Goal: Information Seeking & Learning: Find specific fact

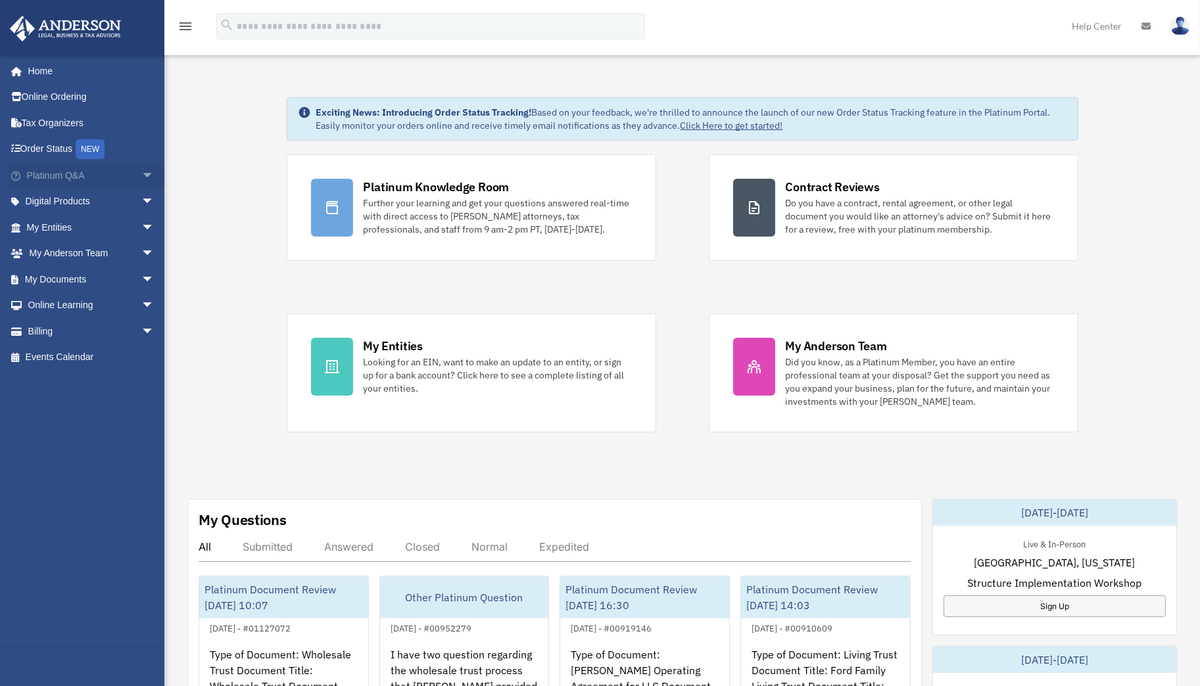
click at [59, 181] on link "Platinum Q&A arrow_drop_down" at bounding box center [91, 175] width 165 height 26
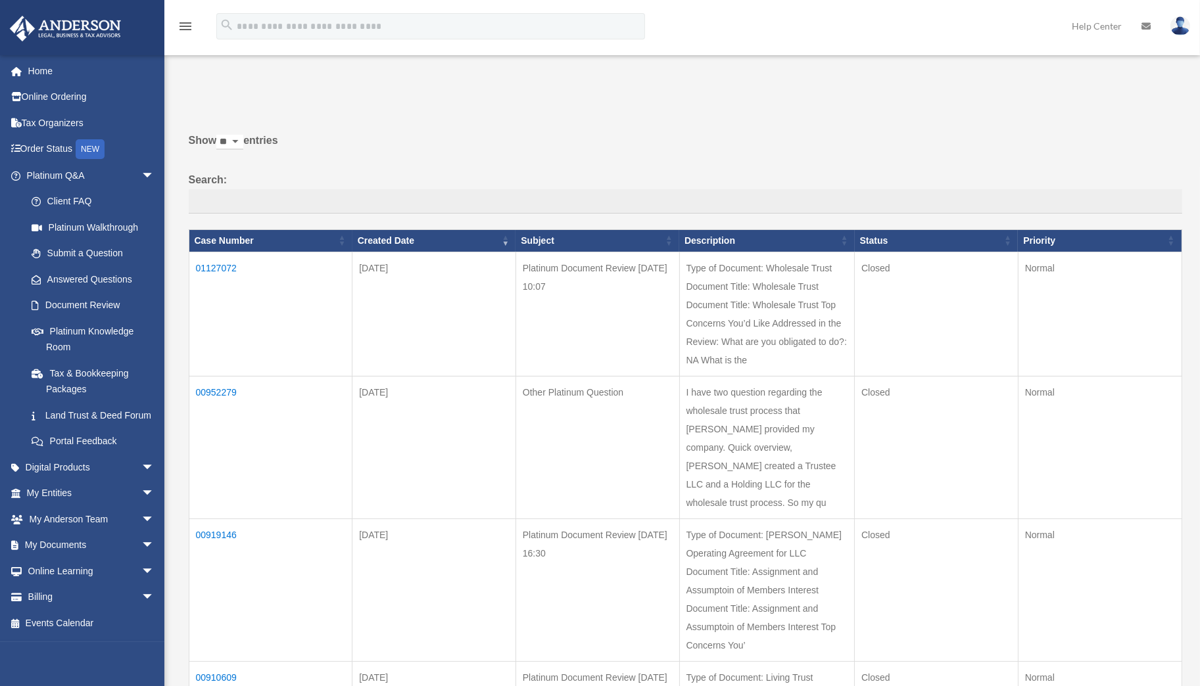
click at [211, 262] on td "01127072" at bounding box center [271, 314] width 164 height 124
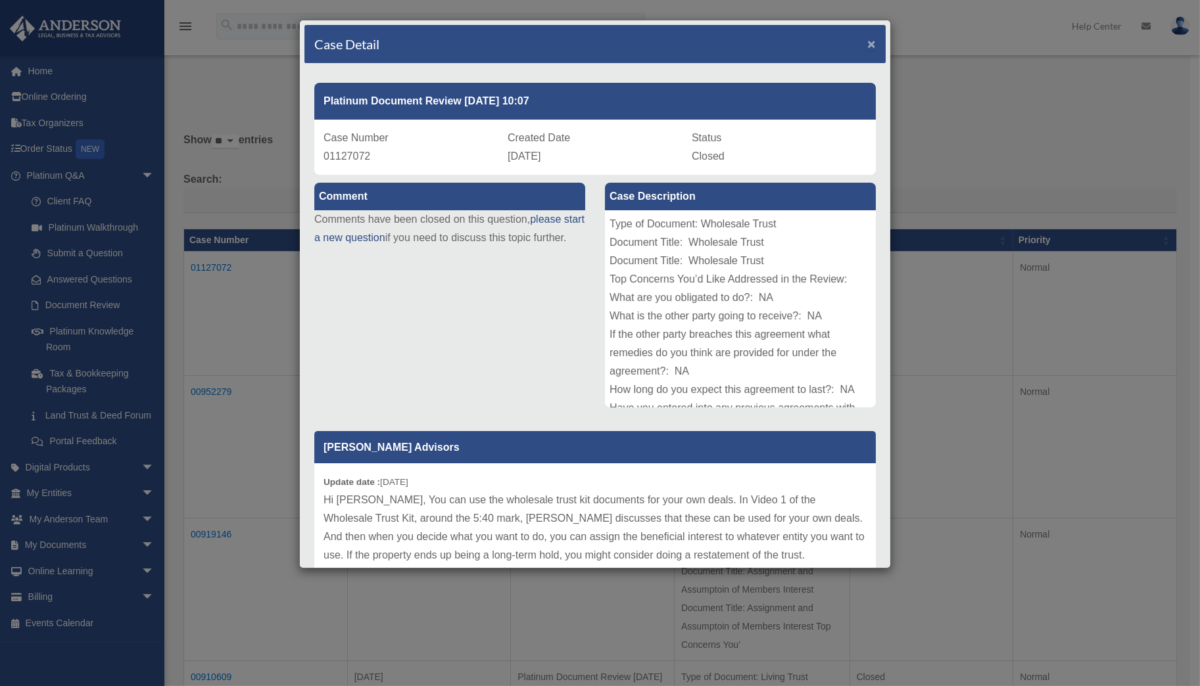
click at [867, 39] on span "×" at bounding box center [871, 43] width 9 height 15
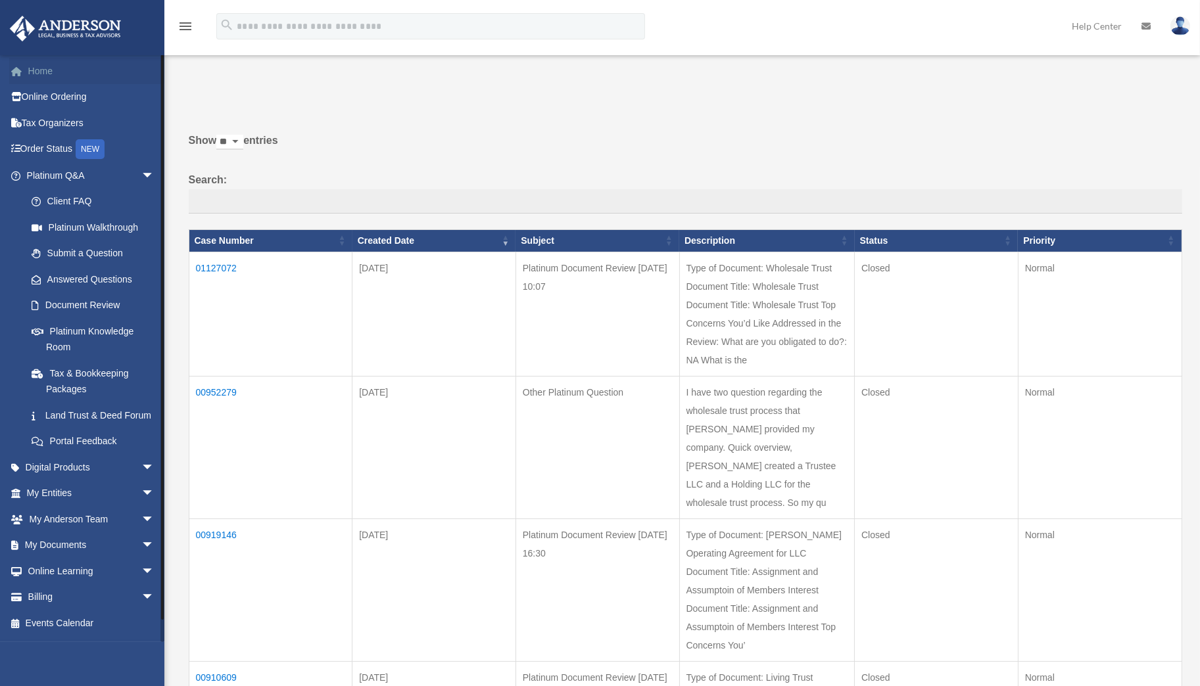
click at [48, 73] on link "Home" at bounding box center [91, 71] width 165 height 26
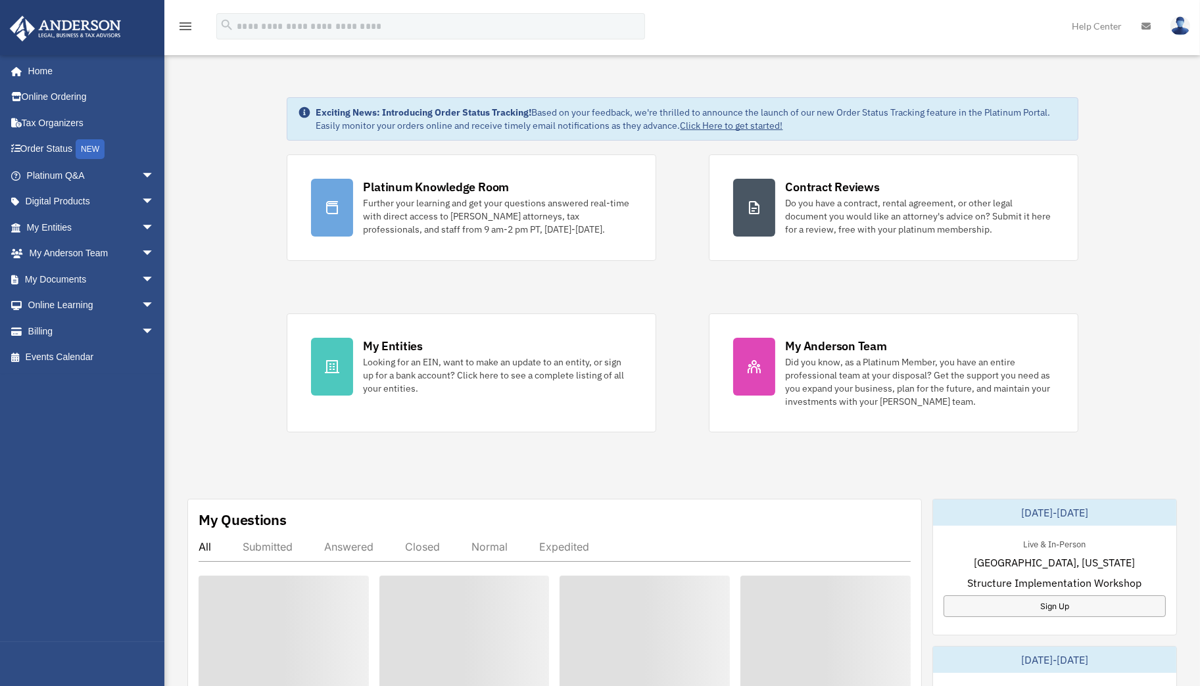
click at [1179, 23] on img at bounding box center [1180, 25] width 20 height 19
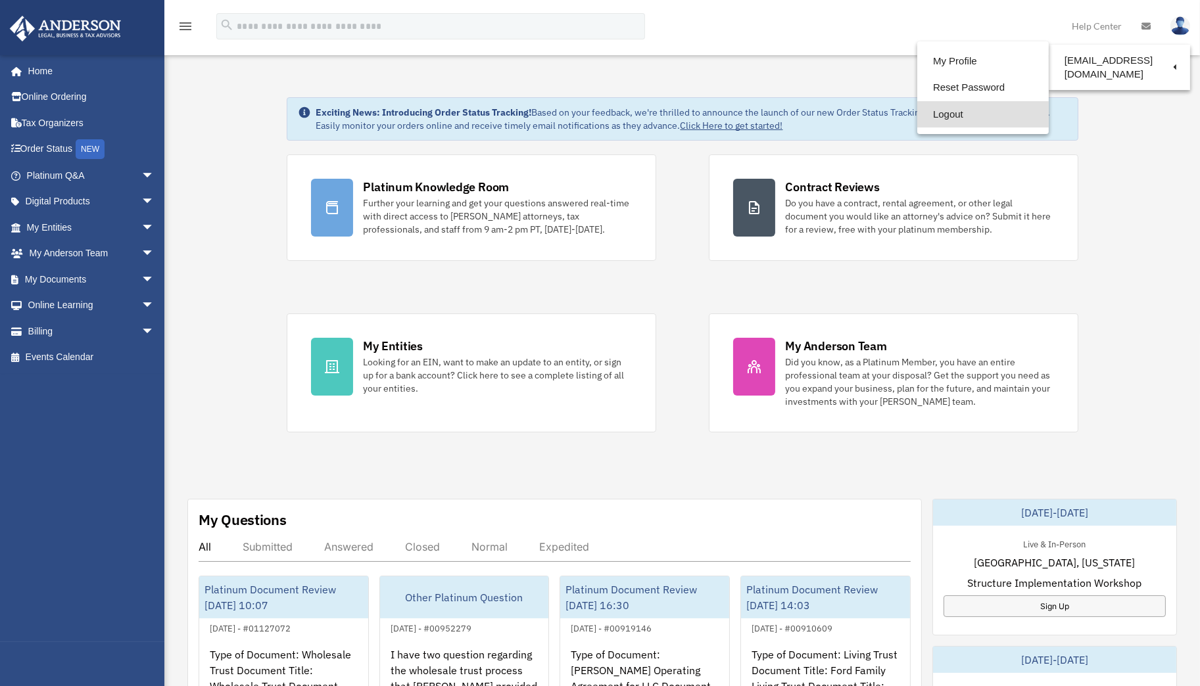
click at [946, 113] on link "Logout" at bounding box center [982, 114] width 131 height 27
